Goal: Transaction & Acquisition: Book appointment/travel/reservation

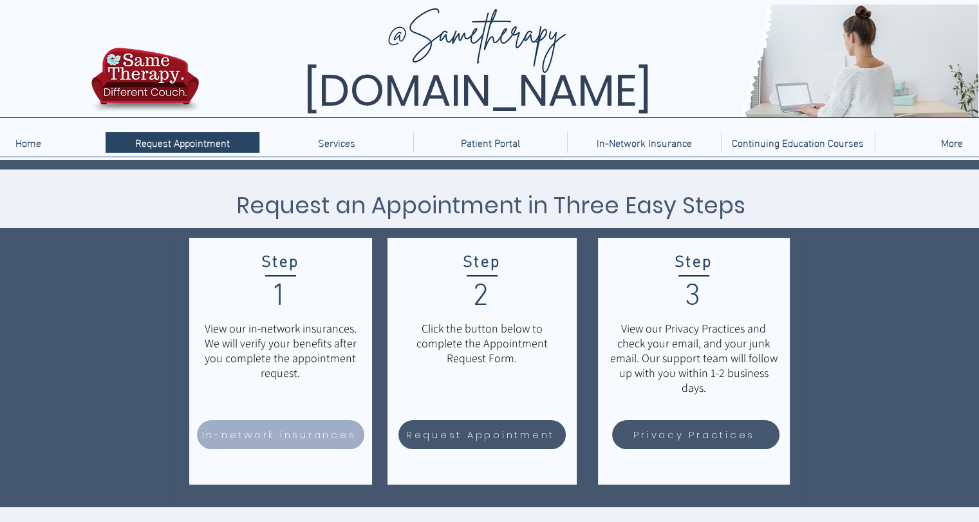
click at [337, 431] on span "In-network insurances" at bounding box center [279, 434] width 155 height 15
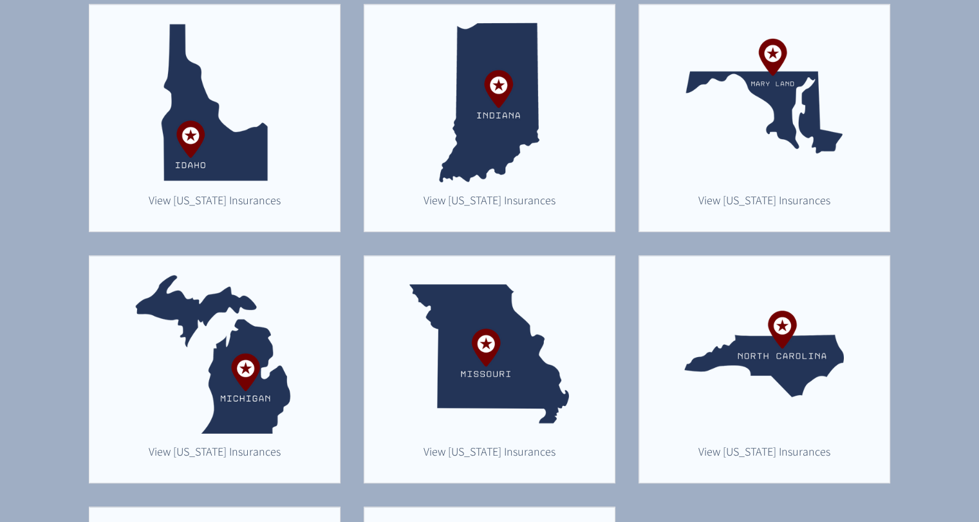
scroll to position [623, 0]
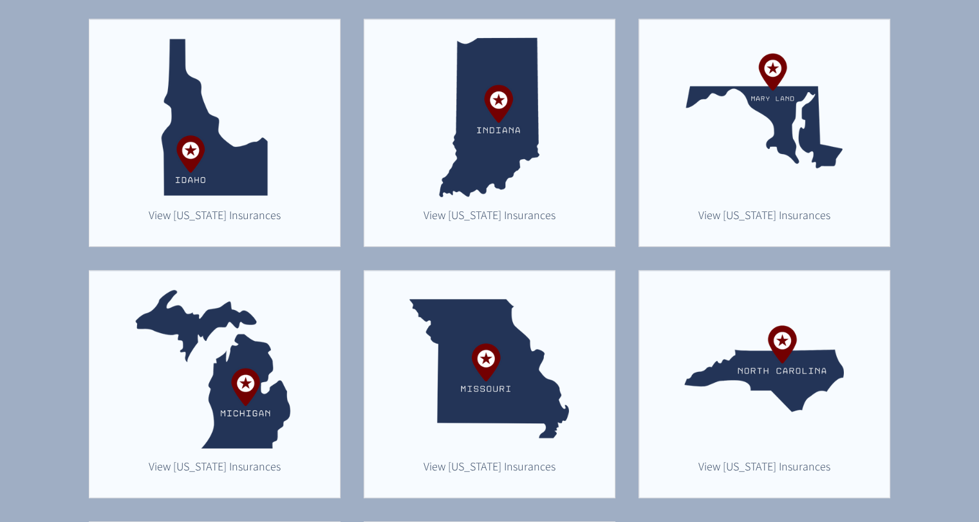
click at [256, 406] on img "main content" at bounding box center [215, 368] width 160 height 160
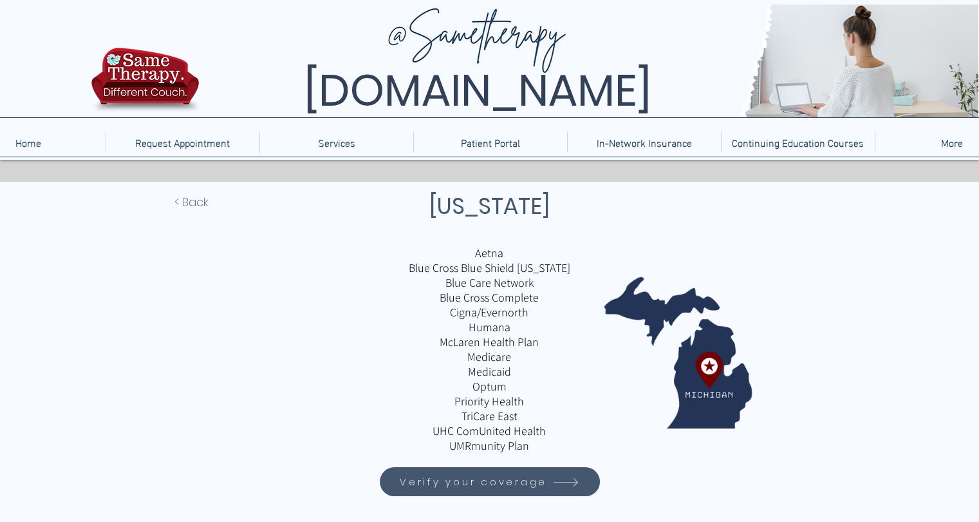
click at [482, 483] on span "Verify your coverage" at bounding box center [473, 481] width 147 height 15
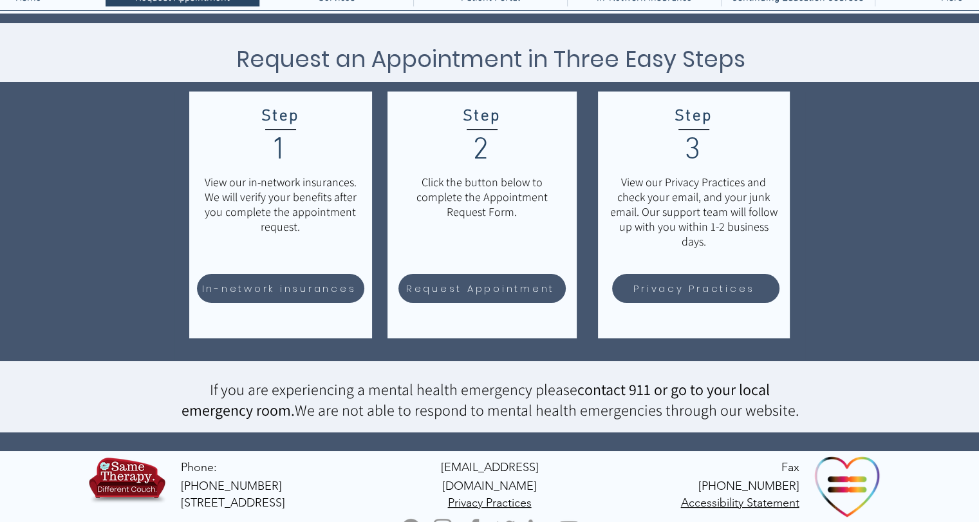
scroll to position [147, 0]
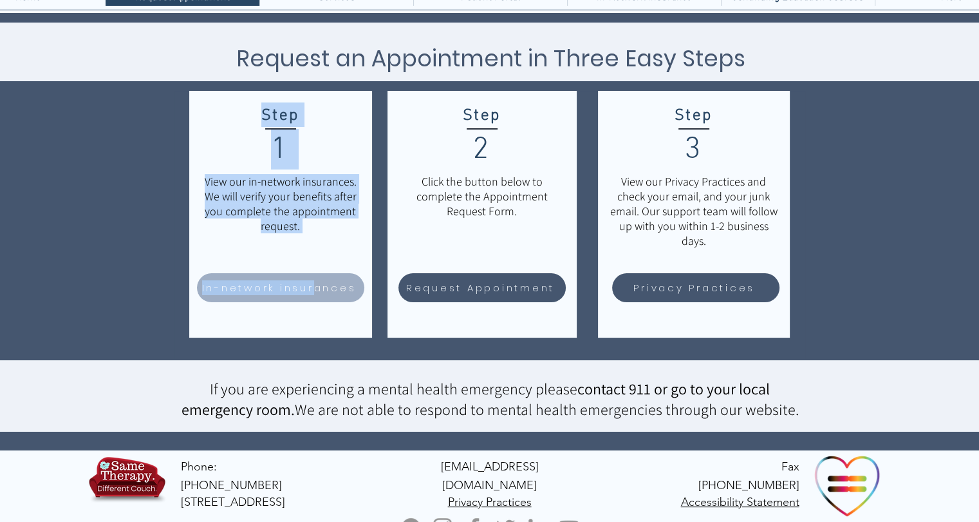
drag, startPoint x: 381, startPoint y: 352, endPoint x: 313, endPoint y: 290, distance: 91.7
click at [313, 290] on div "Step 1 View our in-network insurances. We will verify your benefits after you c…" at bounding box center [279, 225] width 210 height 268
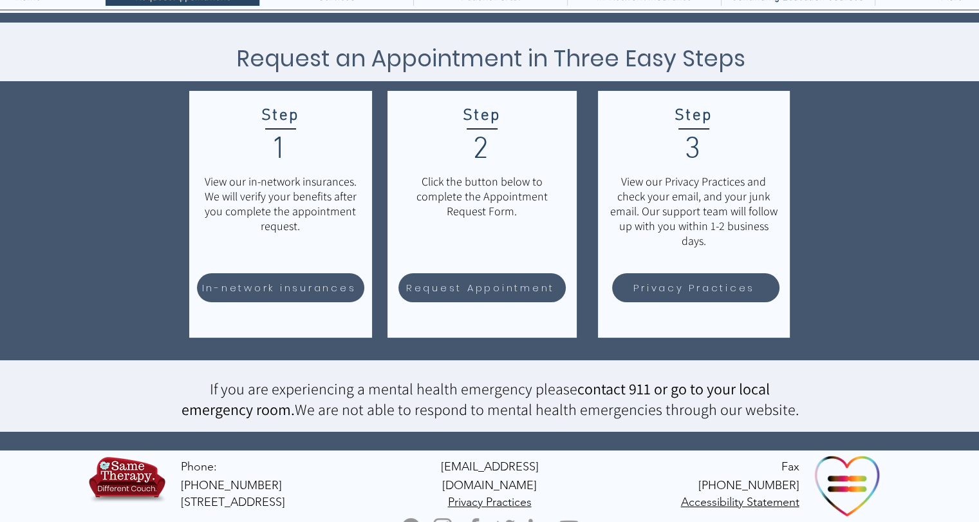
click at [124, 335] on div "main content" at bounding box center [489, 231] width 979 height 437
click at [274, 296] on span "In-network insurances" at bounding box center [281, 287] width 164 height 25
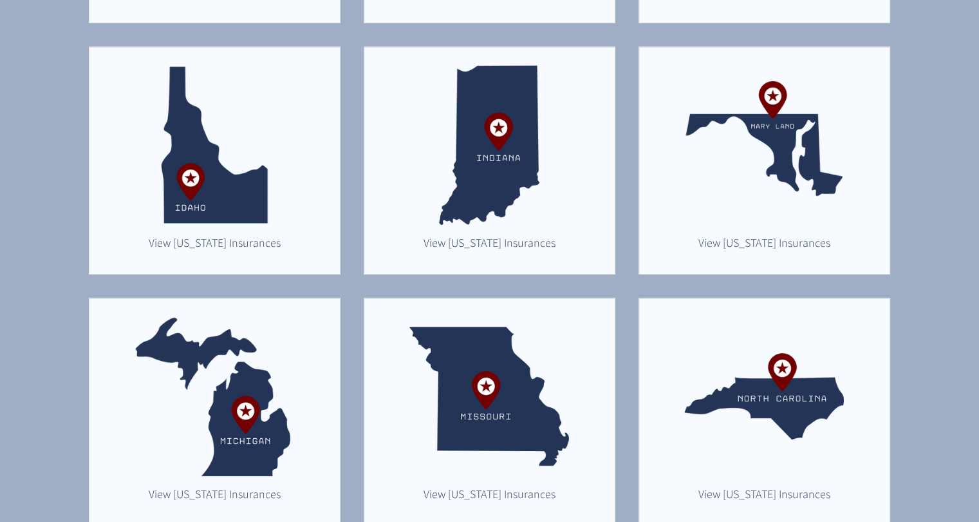
scroll to position [598, 0]
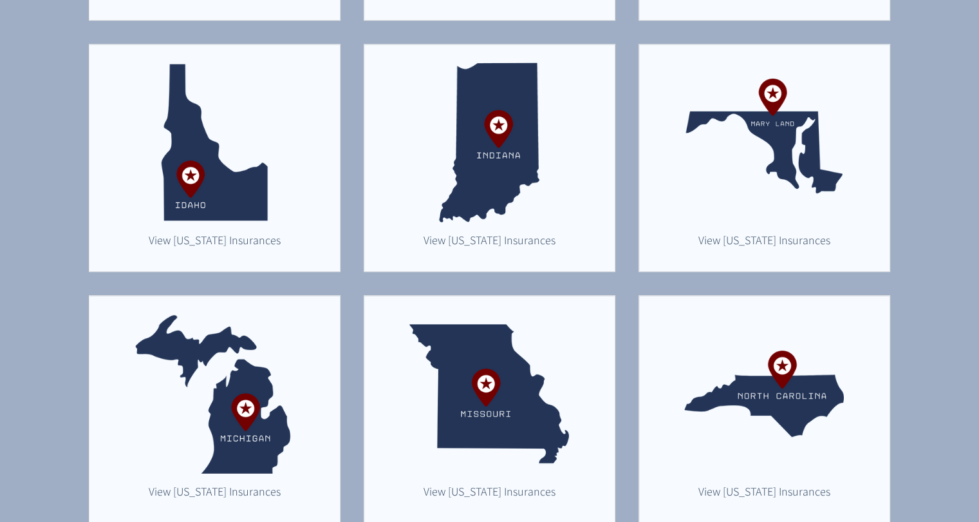
click at [263, 420] on img "main content" at bounding box center [215, 394] width 160 height 160
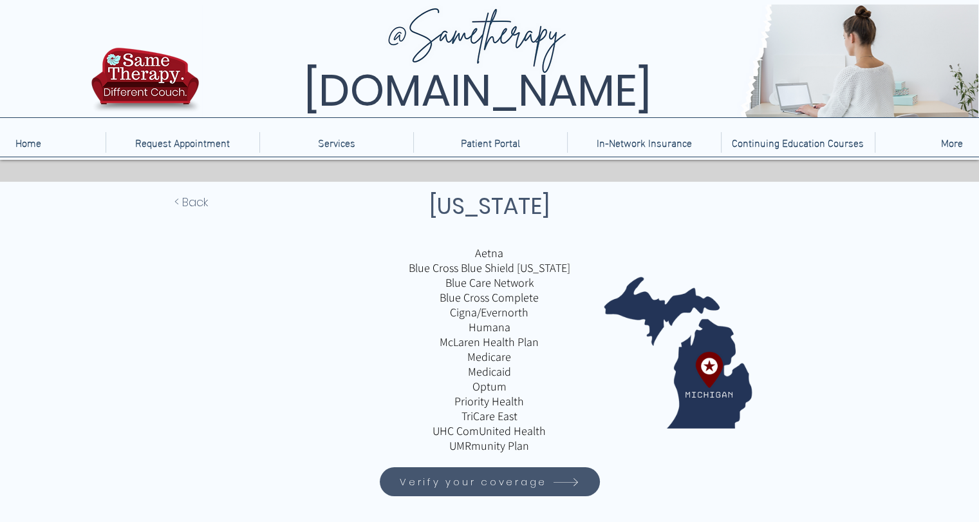
click at [480, 487] on span "Verify your coverage" at bounding box center [473, 481] width 147 height 15
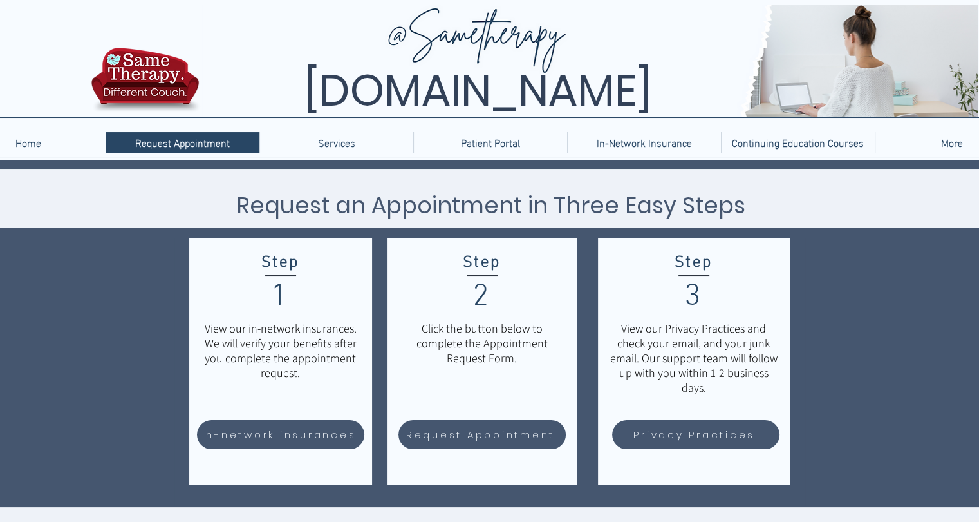
scroll to position [147, 0]
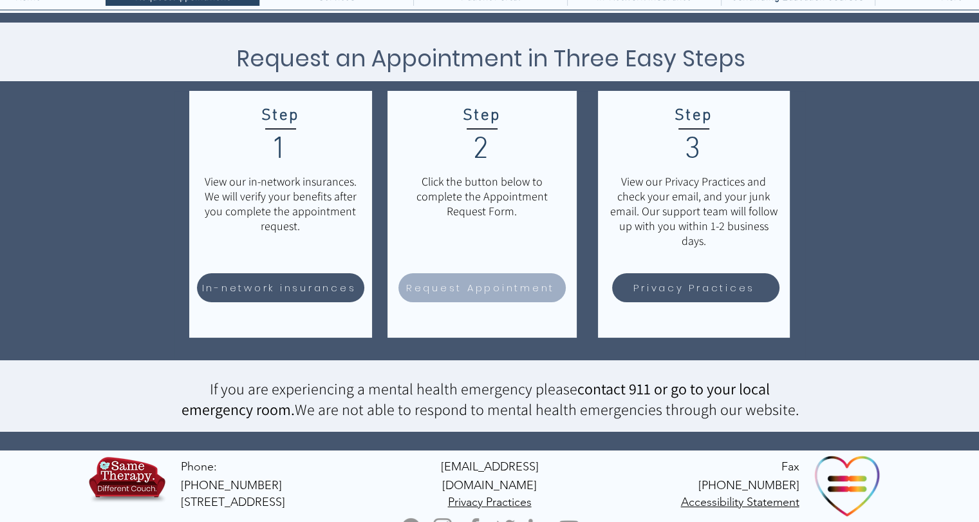
click at [480, 285] on span "Request Appointment" at bounding box center [480, 287] width 149 height 15
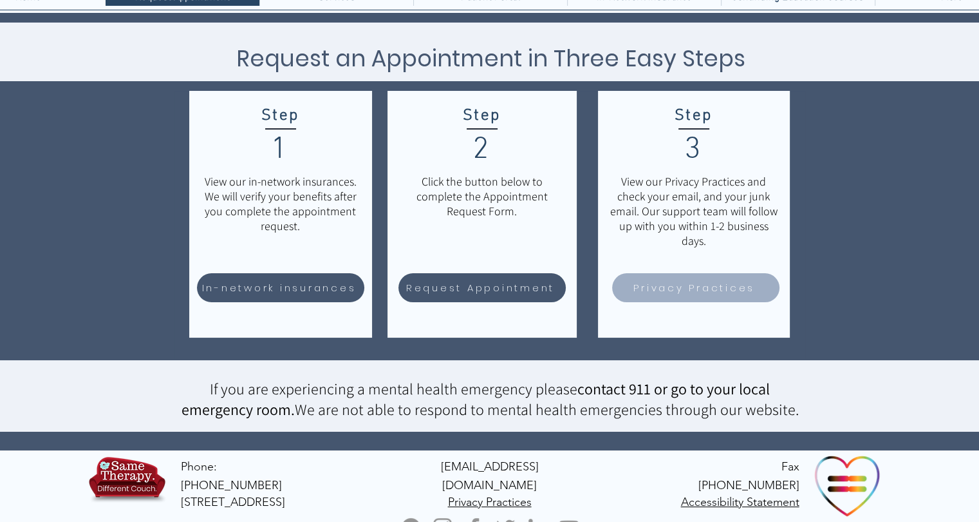
click at [665, 284] on span "Privacy Practices" at bounding box center [695, 287] width 122 height 15
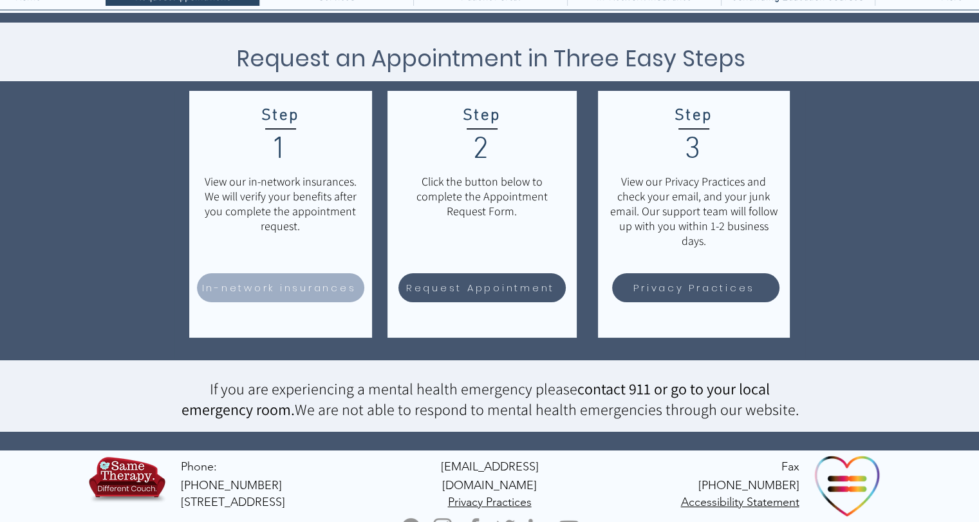
click at [310, 284] on span "In-network insurances" at bounding box center [279, 287] width 155 height 15
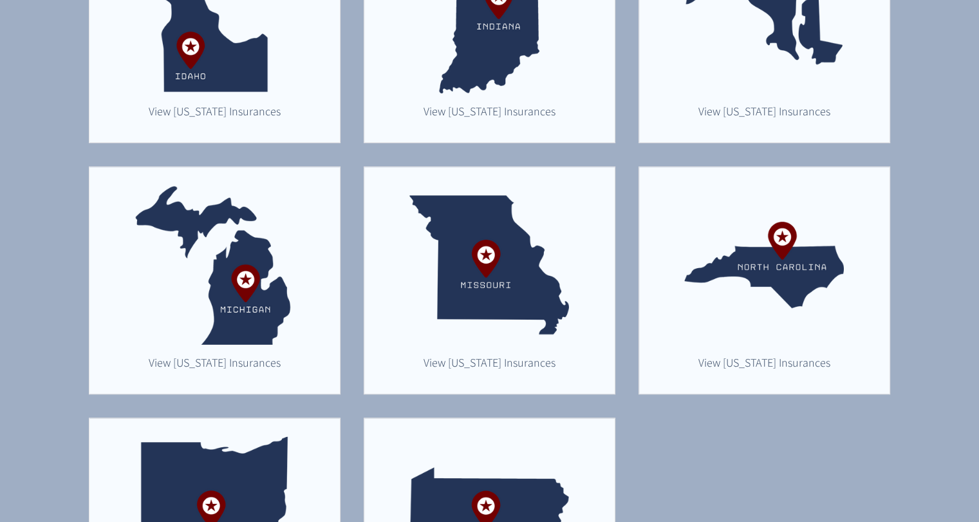
scroll to position [739, 0]
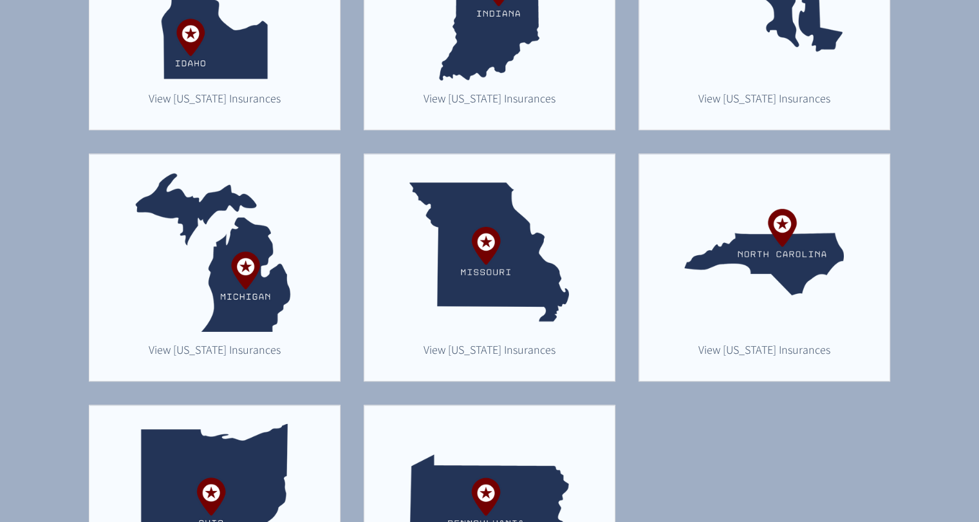
click at [244, 258] on img "main content" at bounding box center [215, 252] width 160 height 160
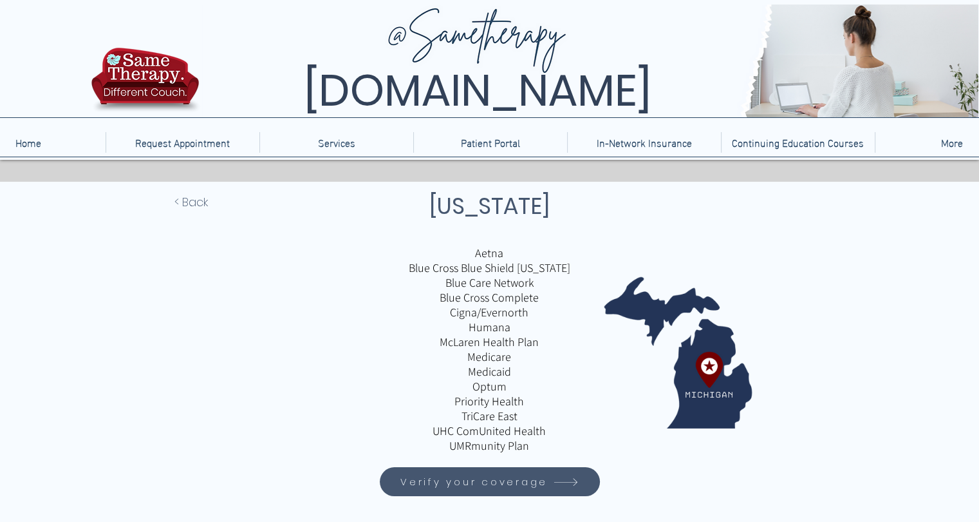
click at [484, 404] on p "Priority Health" at bounding box center [489, 400] width 301 height 15
click at [492, 484] on span "Verify your coverage" at bounding box center [473, 481] width 147 height 15
